Goal: Information Seeking & Learning: Learn about a topic

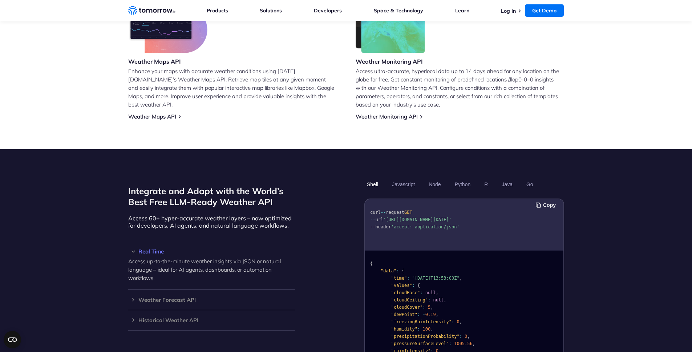
scroll to position [542, 0]
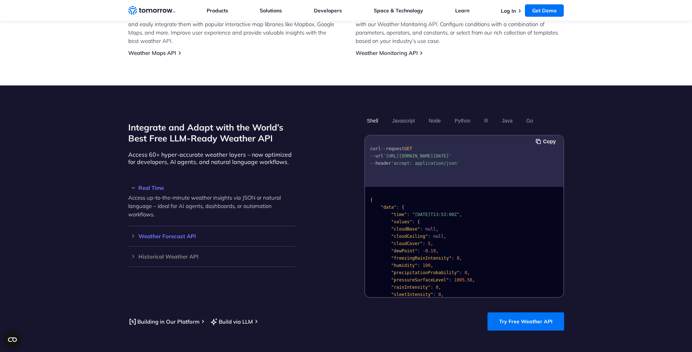
click at [184, 233] on h3 "Weather Forecast API" at bounding box center [211, 235] width 167 height 5
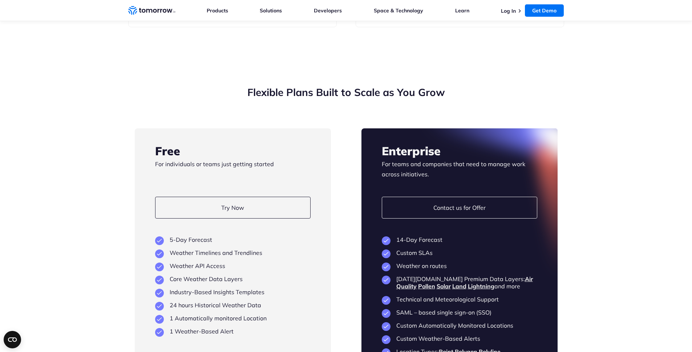
scroll to position [1584, 0]
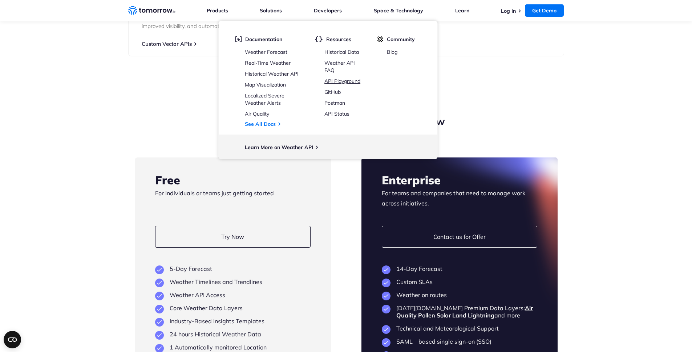
click at [352, 78] on link "API Playground" at bounding box center [343, 81] width 36 height 7
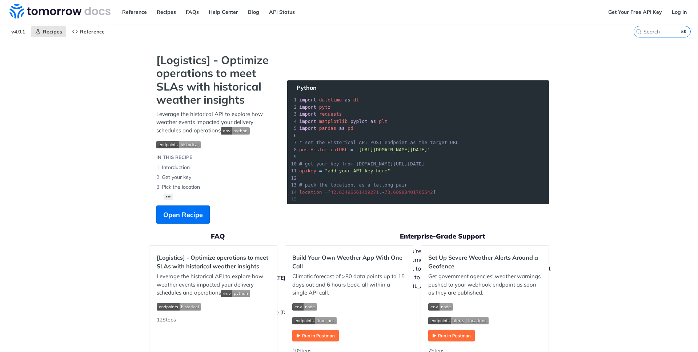
click at [280, 153] on section "[Logistics] - Optimize operations to meet SLAs with historical weather insights…" at bounding box center [349, 145] width 400 height 185
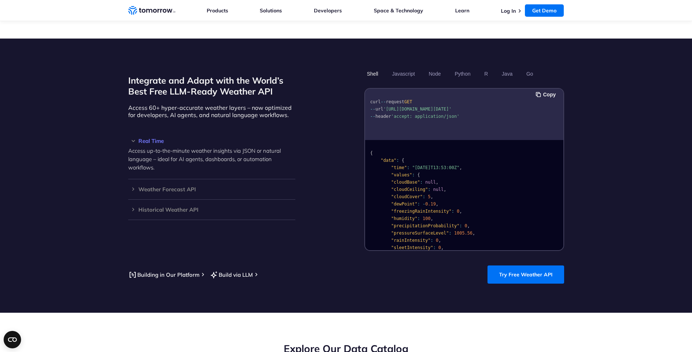
scroll to position [584, 0]
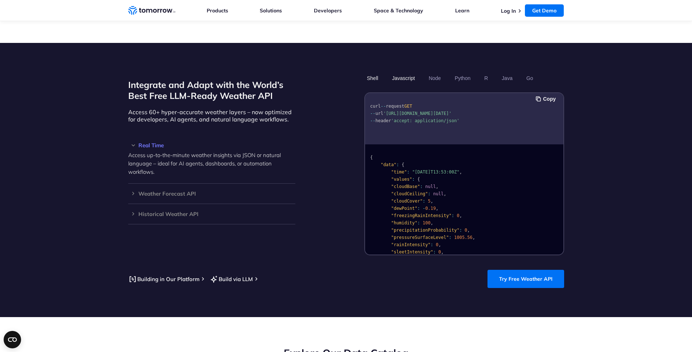
click at [410, 72] on button "Javascript" at bounding box center [404, 78] width 28 height 12
click at [443, 72] on button "Node" at bounding box center [434, 78] width 17 height 12
click at [463, 72] on button "Python" at bounding box center [462, 78] width 21 height 12
click at [487, 72] on button "R" at bounding box center [486, 78] width 9 height 12
click at [505, 72] on button "Java" at bounding box center [507, 78] width 16 height 12
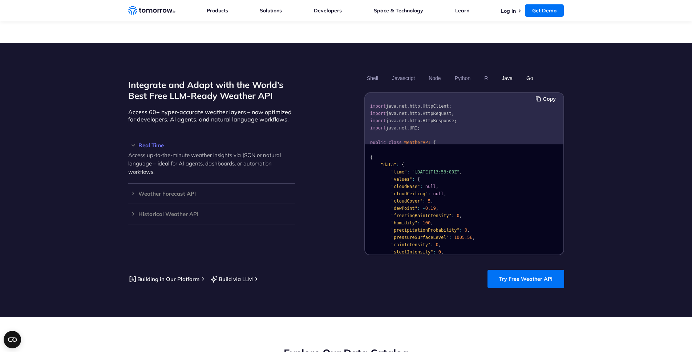
click at [528, 72] on button "Go" at bounding box center [530, 78] width 12 height 12
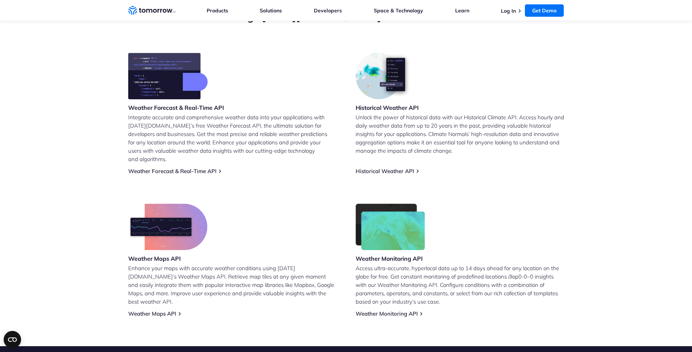
scroll to position [0, 0]
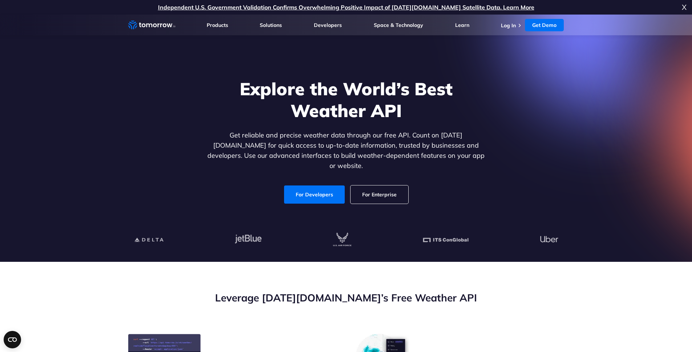
drag, startPoint x: 373, startPoint y: 211, endPoint x: 375, endPoint y: 201, distance: 10.1
click at [372, 211] on div "Explore the World’s Best Weather API Get reliable and precise weather data thro…" at bounding box center [346, 141] width 448 height 154
click at [378, 194] on link "For Enterprise" at bounding box center [380, 194] width 58 height 18
